Goal: Task Accomplishment & Management: Use online tool/utility

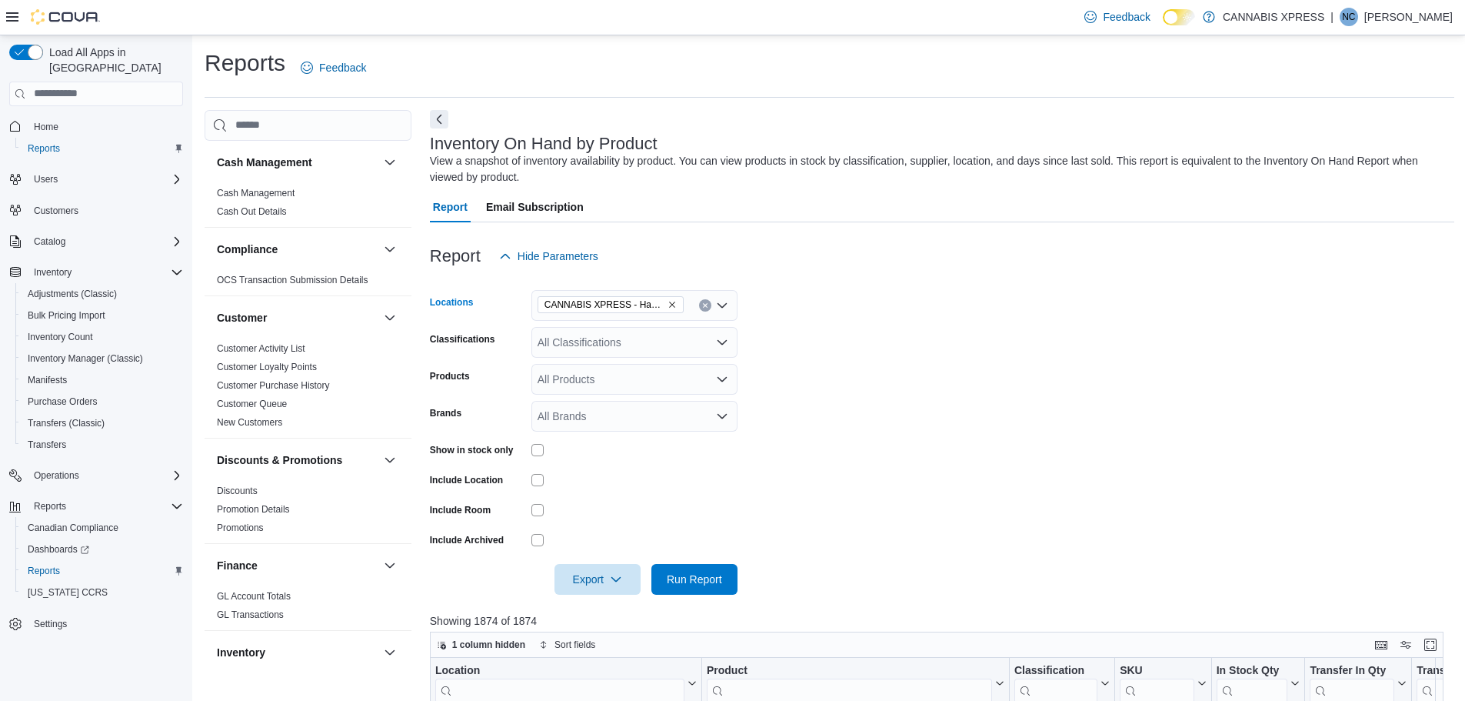
click at [672, 304] on icon "Remove CANNABIS XPRESS - Hampton (Taunton Road) from selection in this group" at bounding box center [672, 305] width 6 height 6
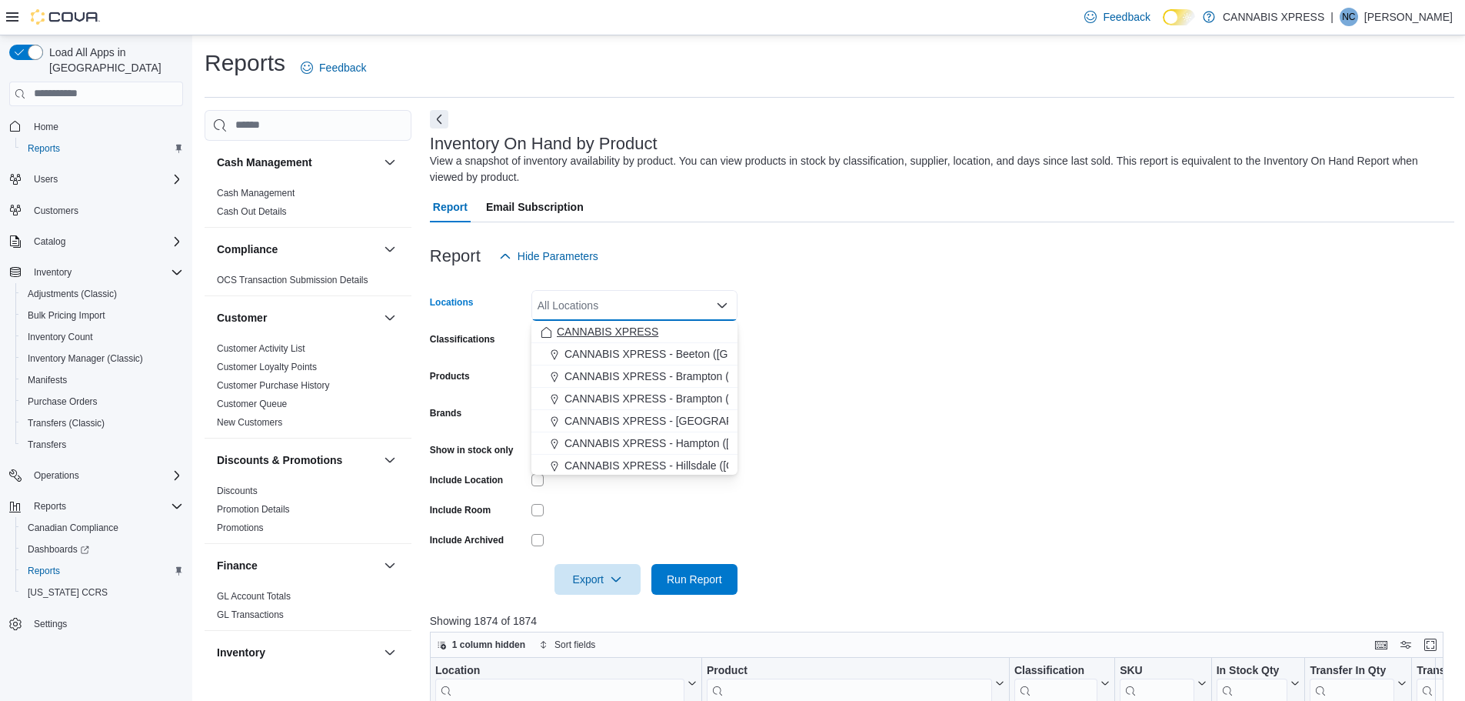
click at [648, 332] on span "CANNABIS XPRESS" at bounding box center [608, 331] width 102 height 15
click at [1065, 430] on form "Locations CANNABIS XPRESS Combo box. Selected. CANNABIS XPRESS. Press Backspace…" at bounding box center [942, 433] width 1025 height 323
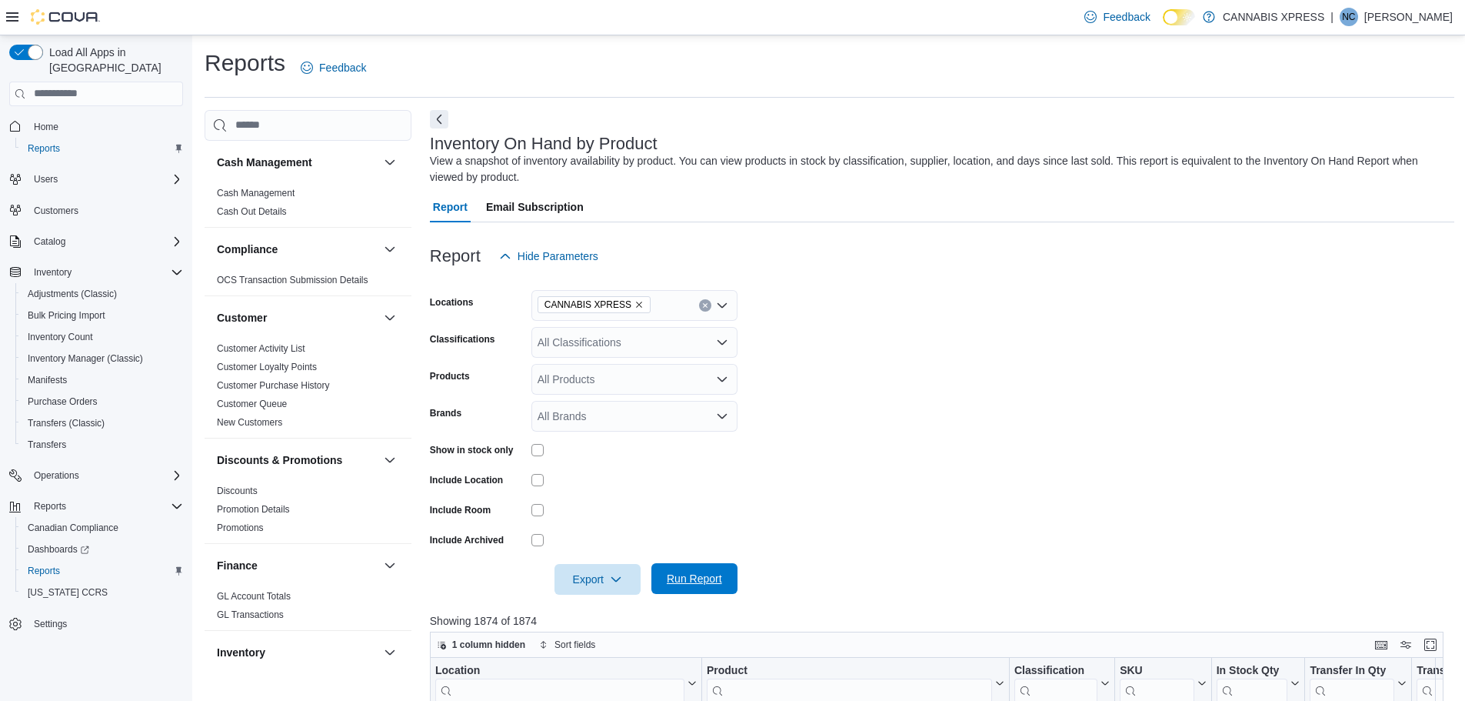
click at [702, 583] on span "Run Report" at bounding box center [694, 578] width 55 height 15
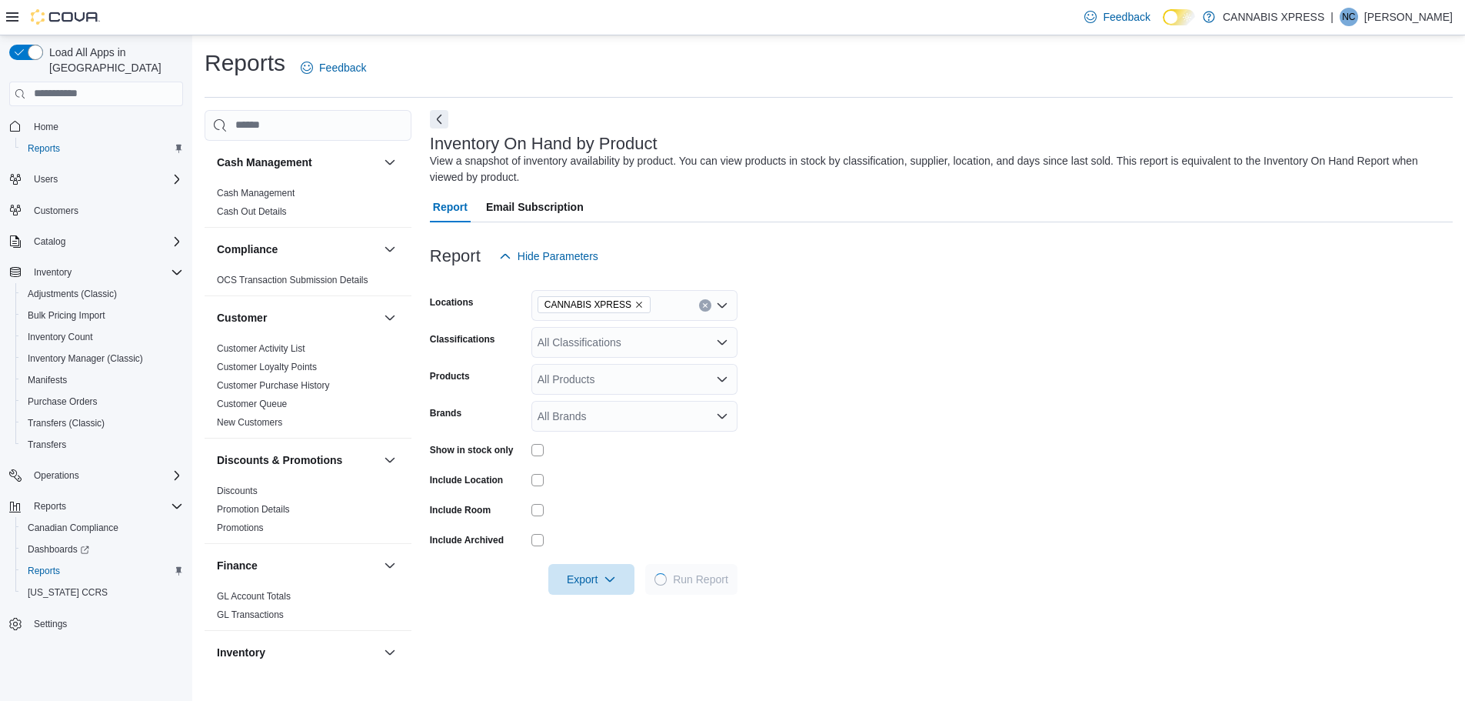
click at [995, 404] on form "Locations CANNABIS XPRESS Classifications All Classifications Products All Prod…" at bounding box center [941, 433] width 1023 height 323
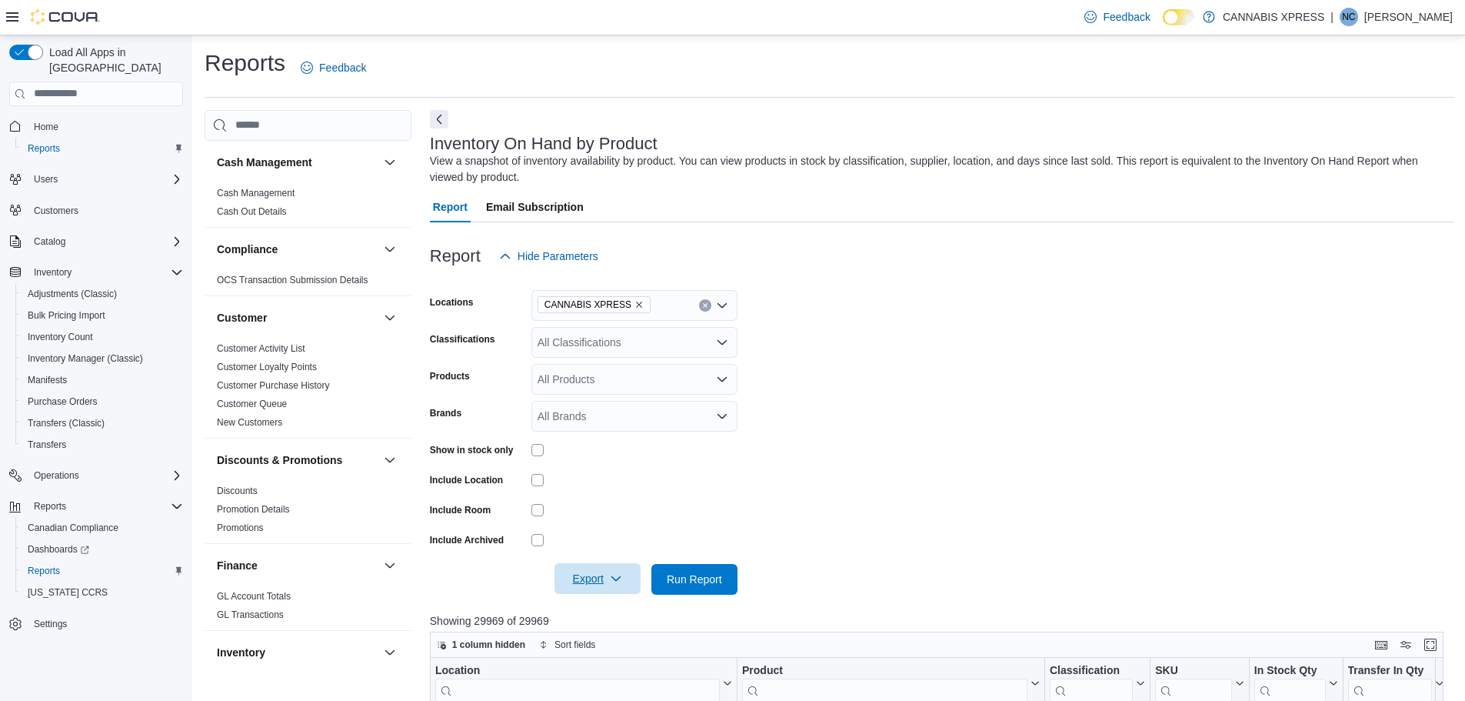
click at [604, 580] on span "Export" at bounding box center [598, 578] width 68 height 31
click at [607, 481] on span "Export to Excel" at bounding box center [599, 487] width 69 height 12
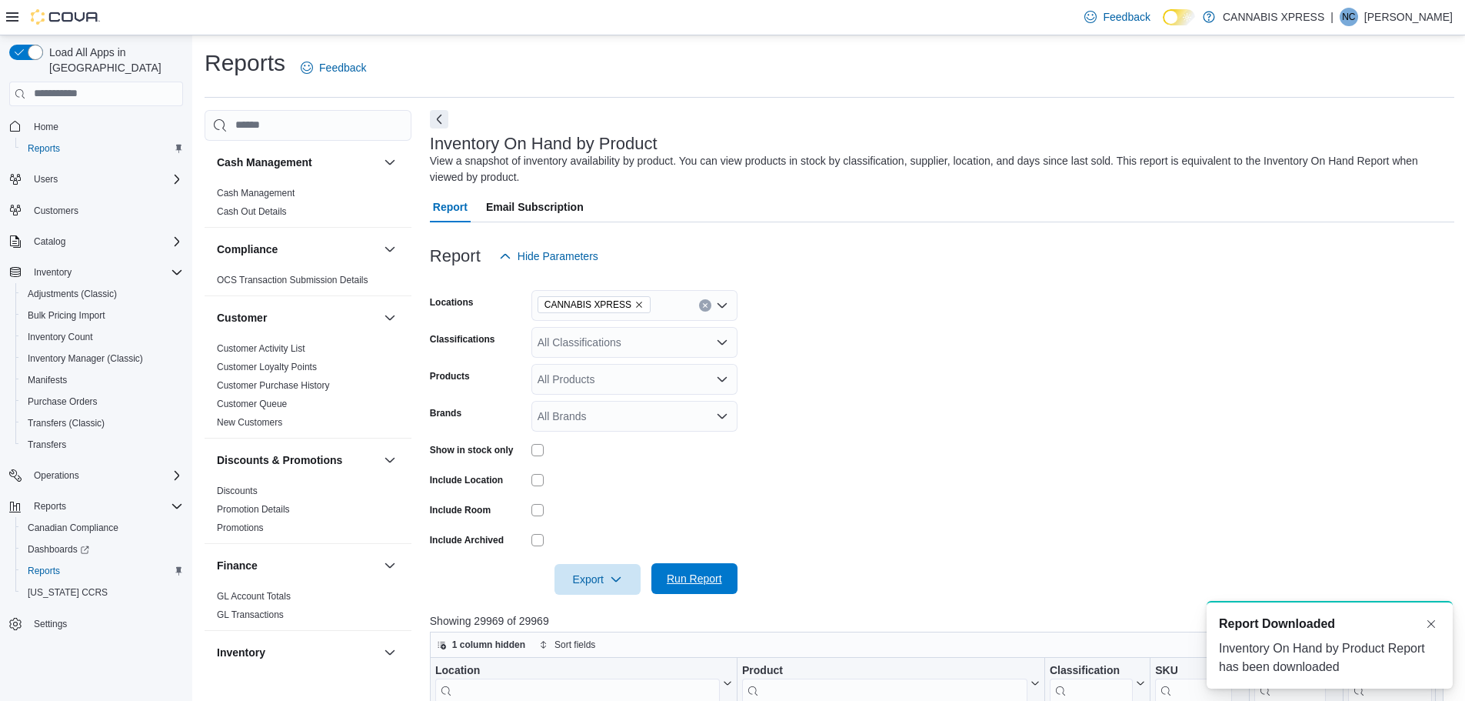
click at [689, 578] on span "Run Report" at bounding box center [694, 578] width 55 height 15
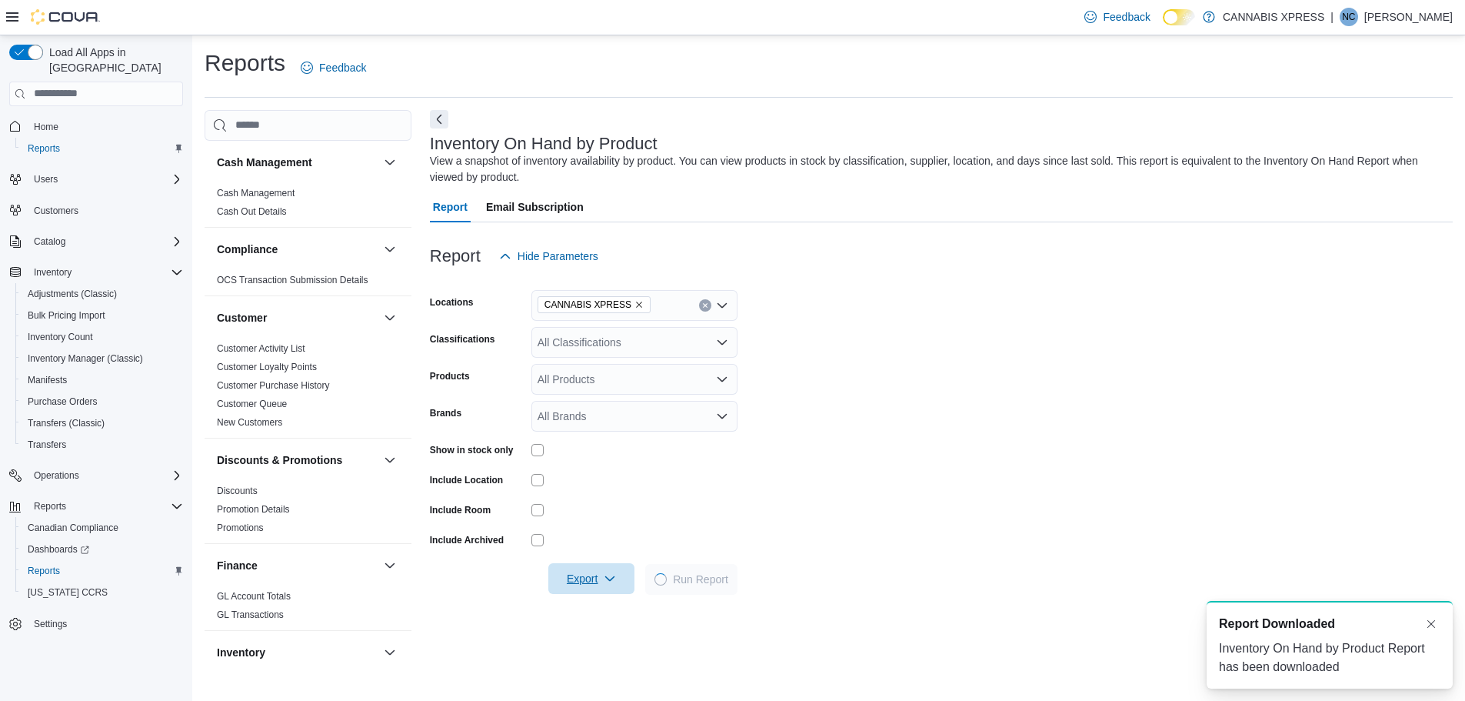
click at [847, 52] on div "Reports Feedback" at bounding box center [829, 68] width 1248 height 40
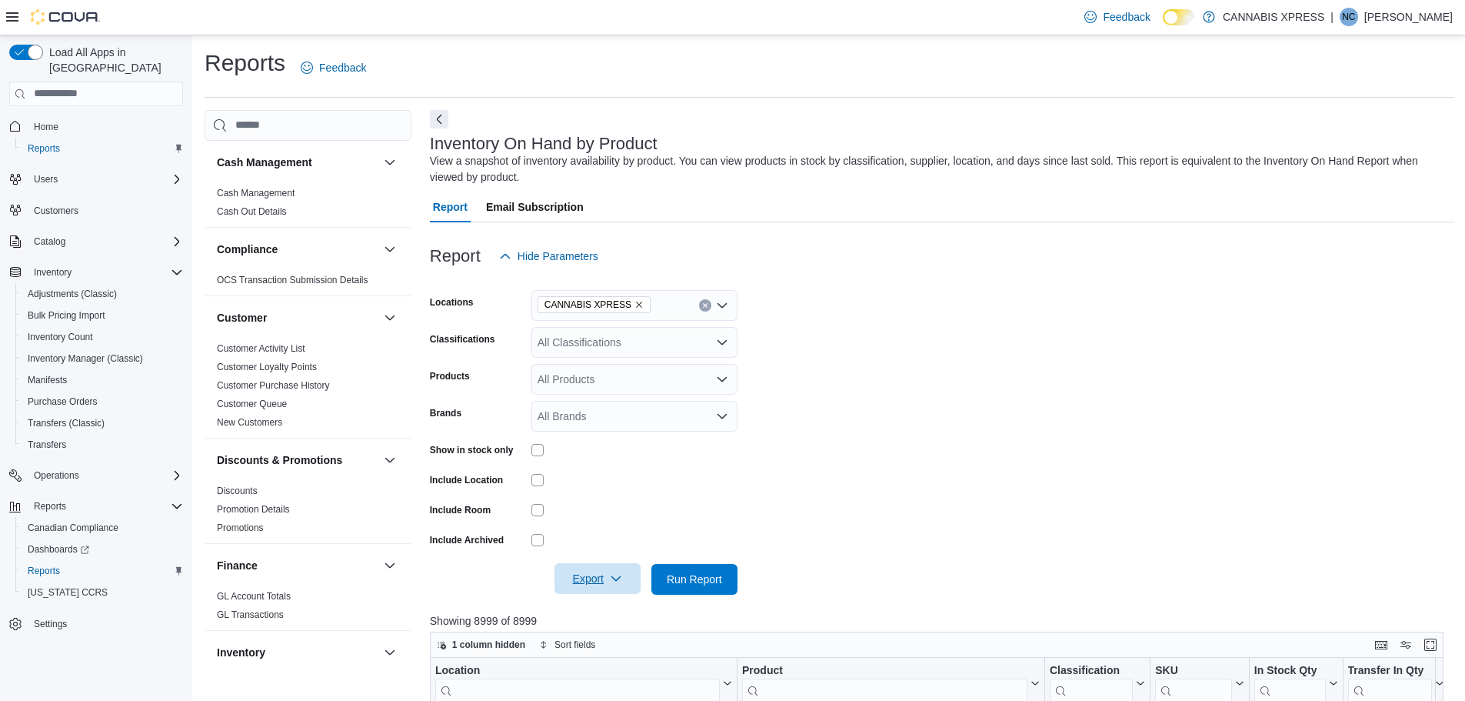
click at [583, 573] on span "Export" at bounding box center [598, 578] width 68 height 31
click at [602, 489] on span "Export to Excel" at bounding box center [599, 487] width 69 height 12
